Goal: Obtain resource: Download file/media

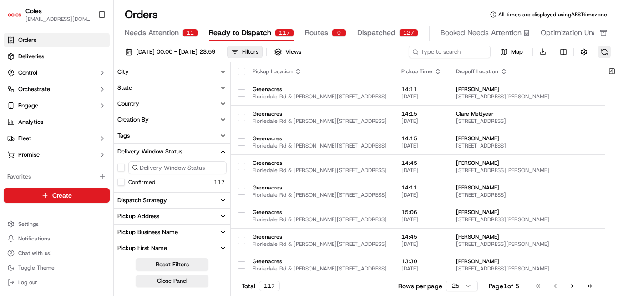
click at [600, 54] on button at bounding box center [604, 52] width 13 height 13
click at [603, 52] on button at bounding box center [604, 52] width 13 height 13
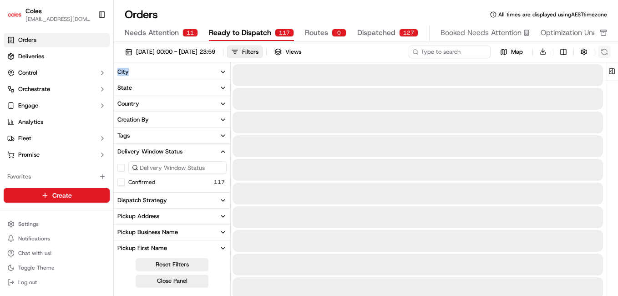
click at [603, 52] on div "Map Download" at bounding box center [510, 51] width 202 height 13
click at [603, 52] on button at bounding box center [604, 52] width 13 height 13
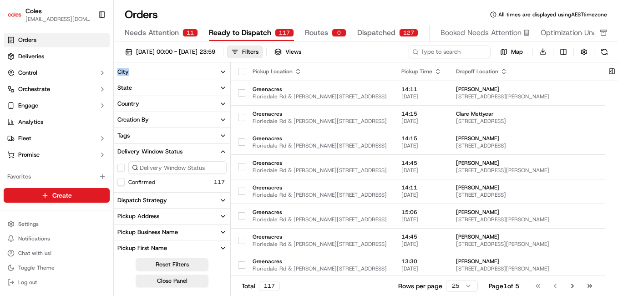
click at [603, 52] on button at bounding box center [604, 52] width 13 height 13
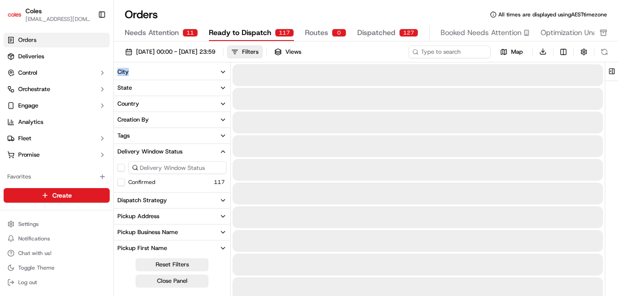
click at [603, 52] on div "Map Download" at bounding box center [510, 51] width 202 height 13
